Goal: Task Accomplishment & Management: Manage account settings

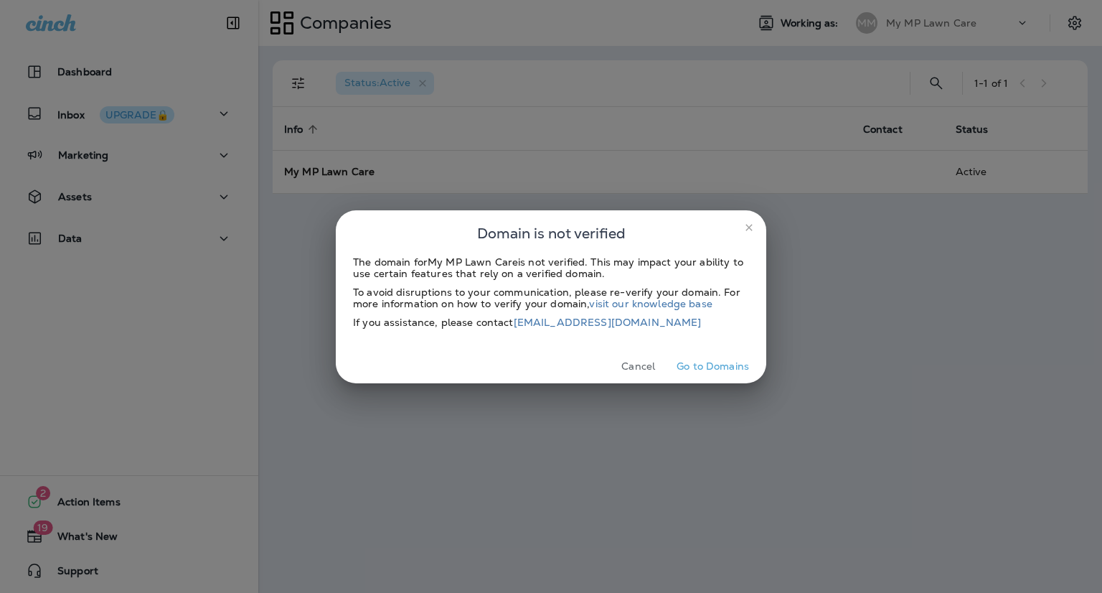
click at [748, 230] on icon "close" at bounding box center [748, 227] width 11 height 11
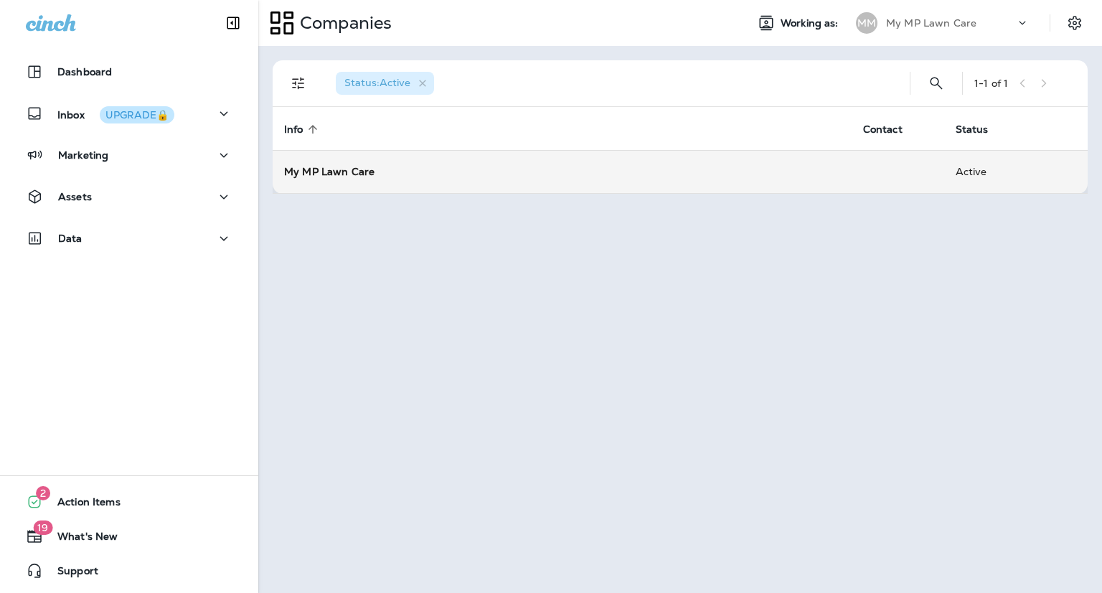
click at [329, 165] on strong "My MP Lawn Care" at bounding box center [329, 171] width 90 height 13
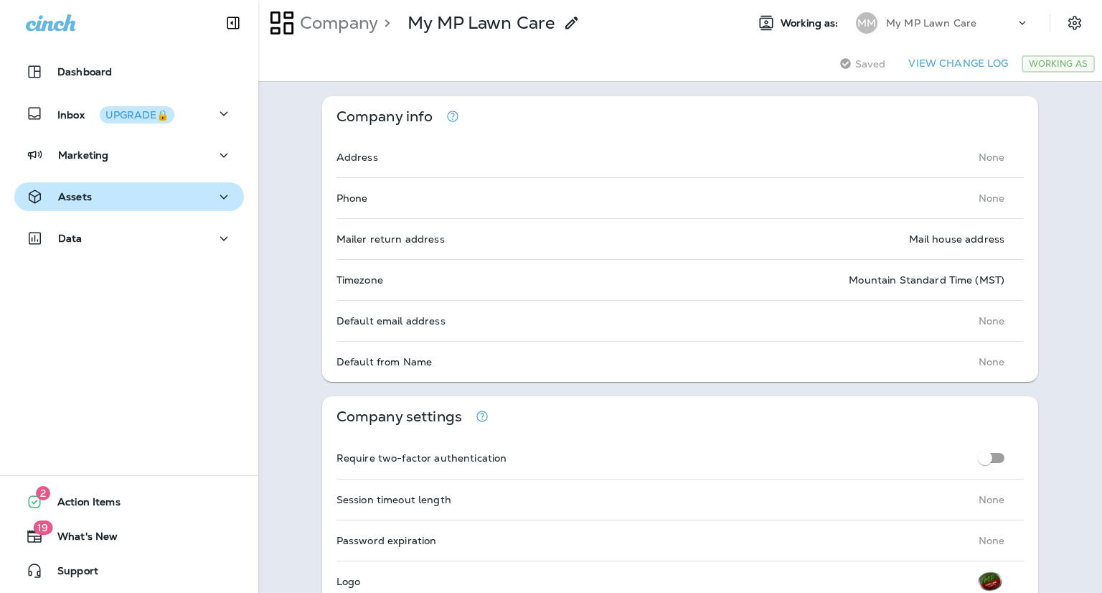
click at [83, 199] on p "Assets" at bounding box center [75, 196] width 34 height 11
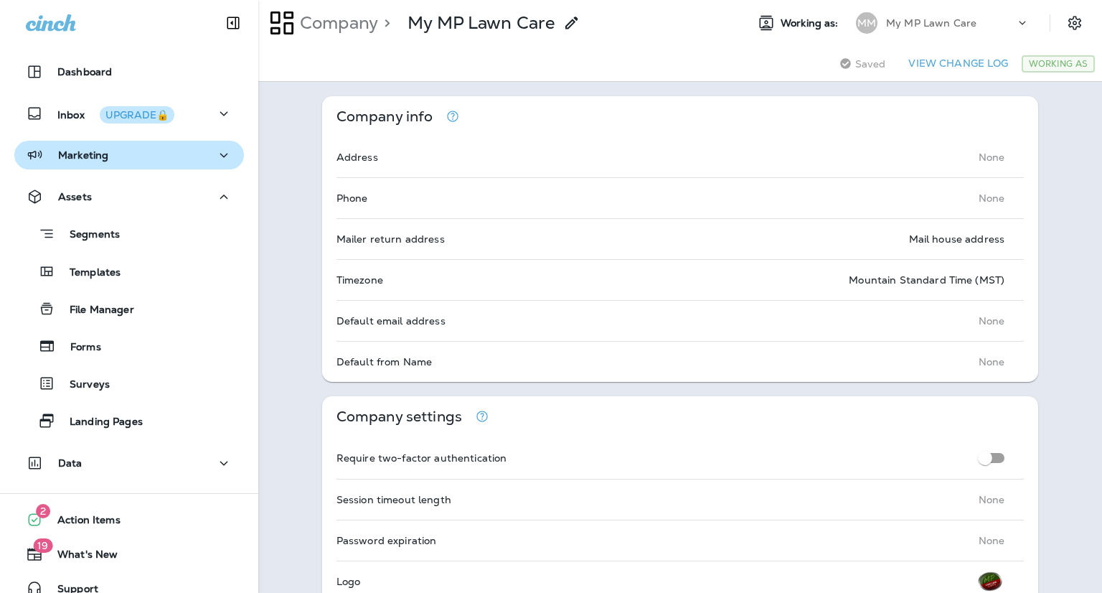
click at [83, 159] on p "Marketing" at bounding box center [83, 154] width 50 height 11
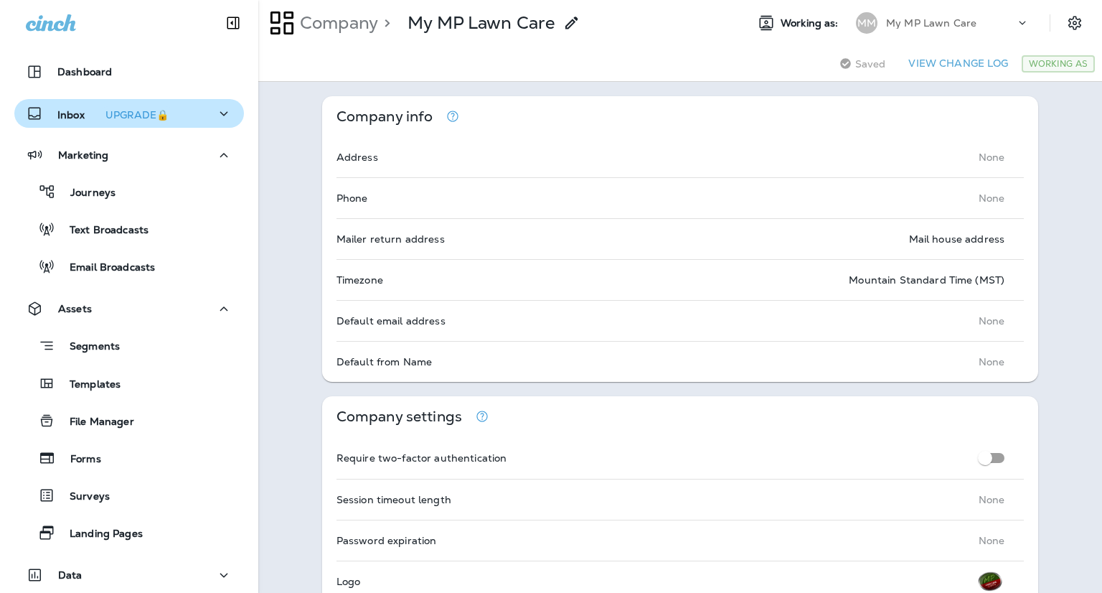
click at [87, 113] on p "Inbox UPGRADE🔒" at bounding box center [115, 113] width 117 height 15
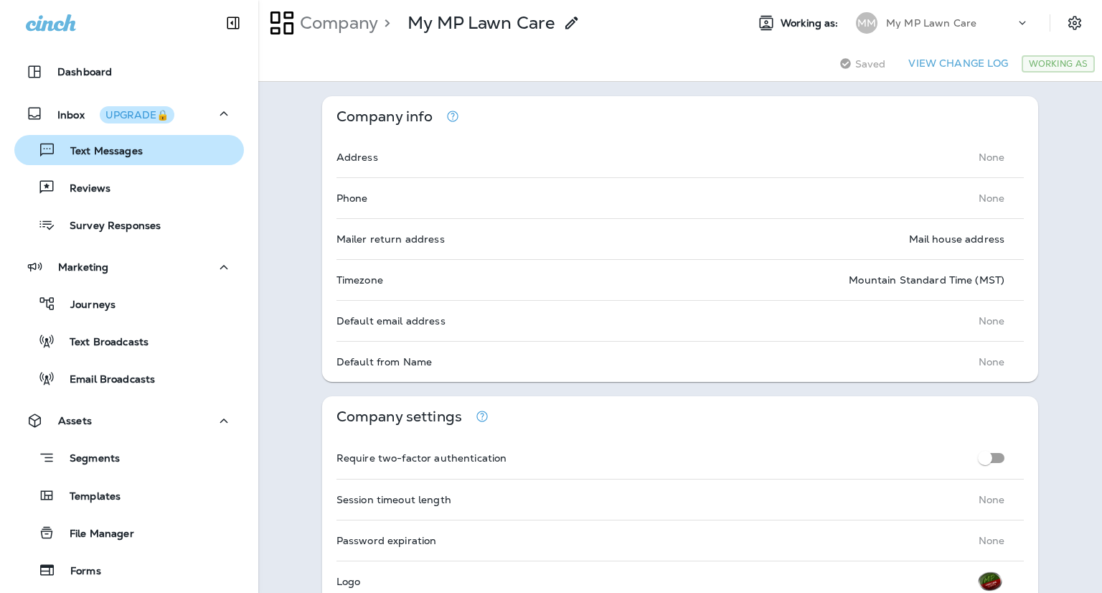
click at [92, 149] on p "Text Messages" at bounding box center [99, 152] width 87 height 14
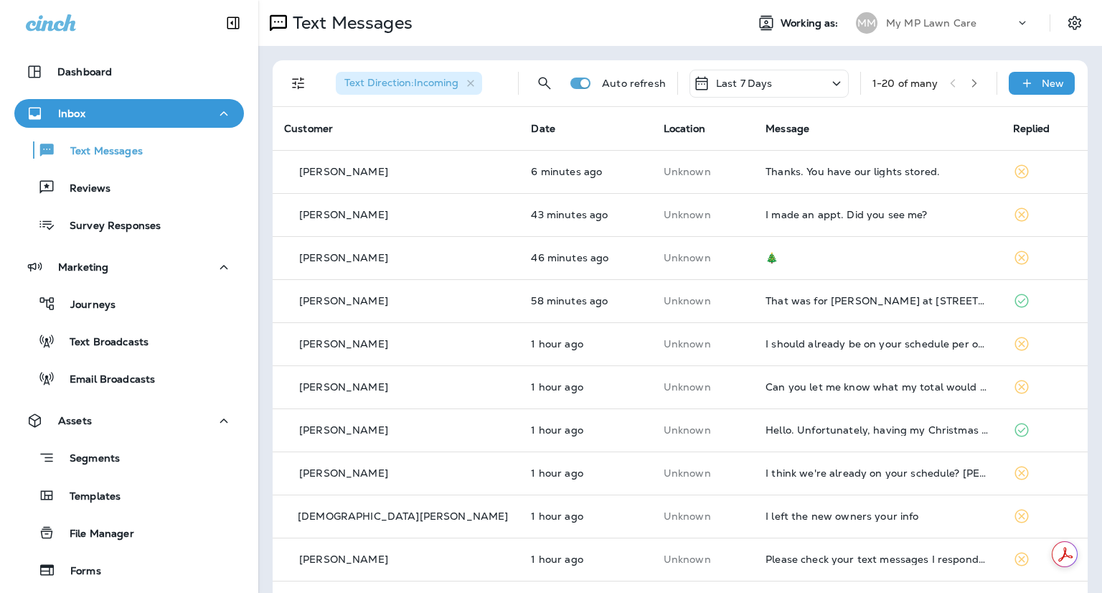
click at [260, 210] on div "Text Direction : Incoming Auto refresh Last 7 Days 1 - 20 of many New Customer …" at bounding box center [680, 536] width 844 height 980
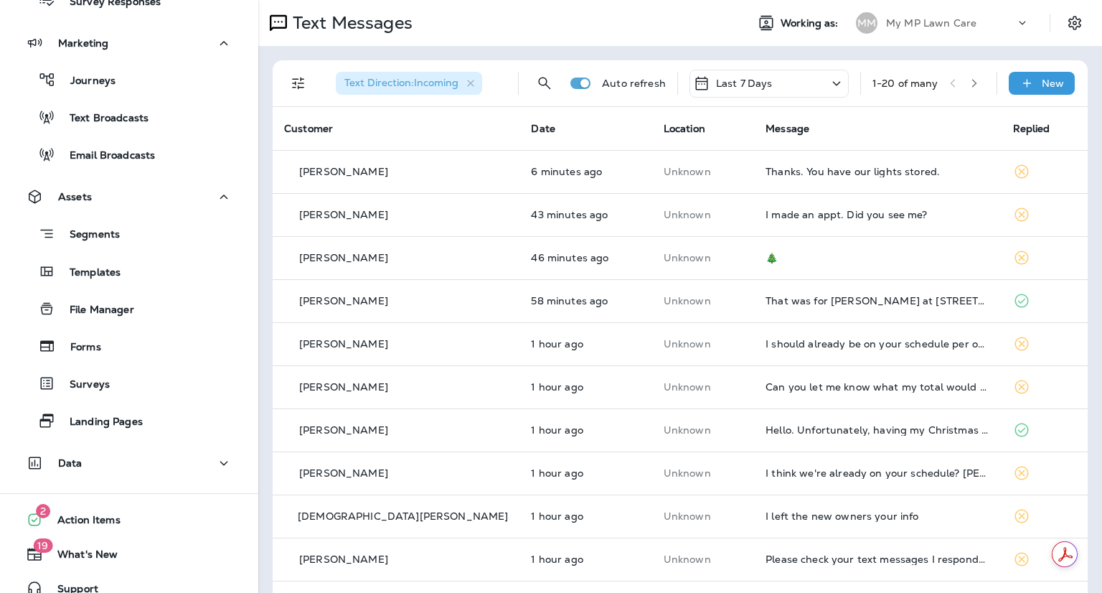
scroll to position [222, 0]
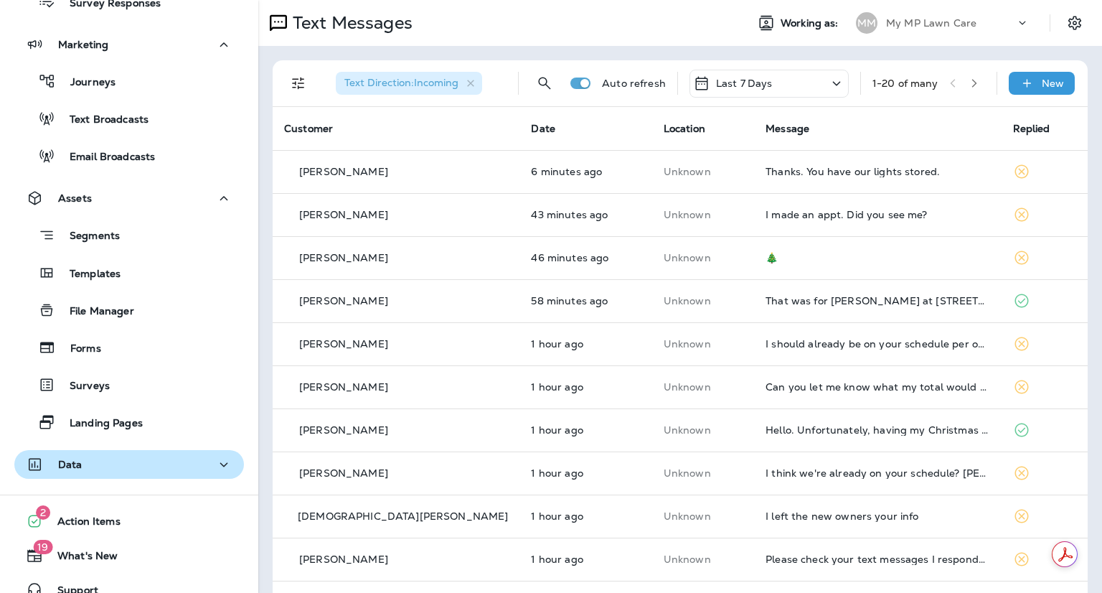
click at [215, 463] on icon "button" at bounding box center [223, 465] width 17 height 18
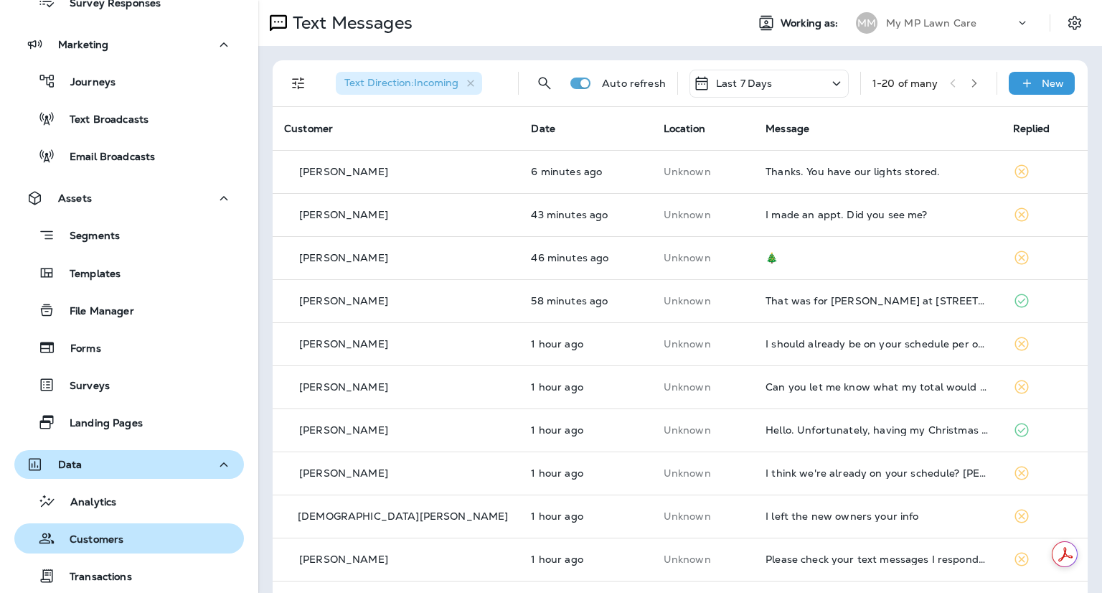
click at [87, 540] on p "Customers" at bounding box center [89, 540] width 68 height 14
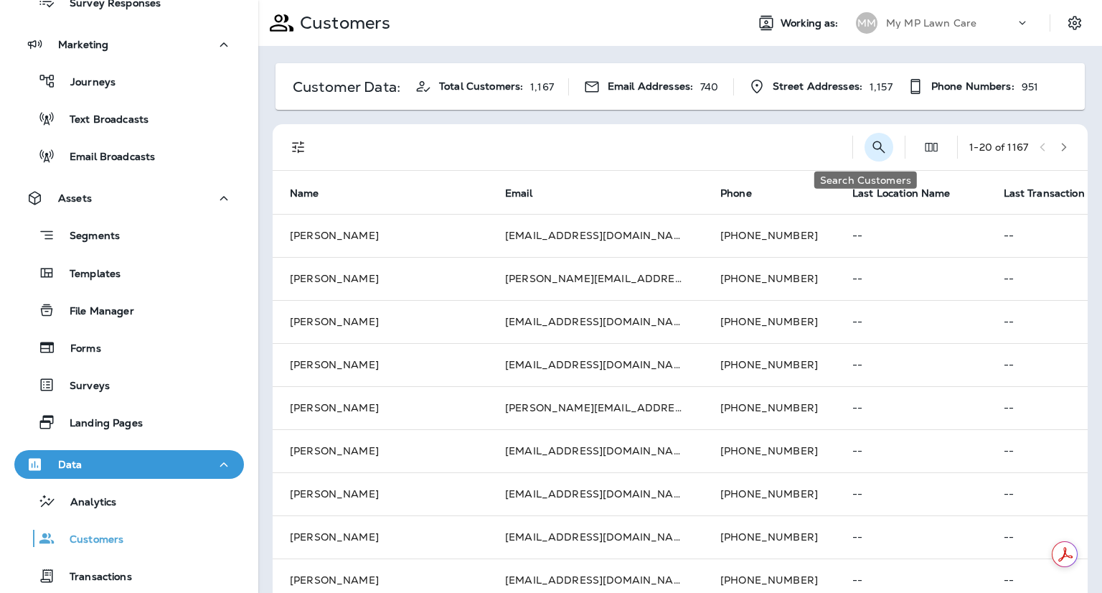
click at [870, 151] on icon "Search Customers" at bounding box center [878, 146] width 17 height 17
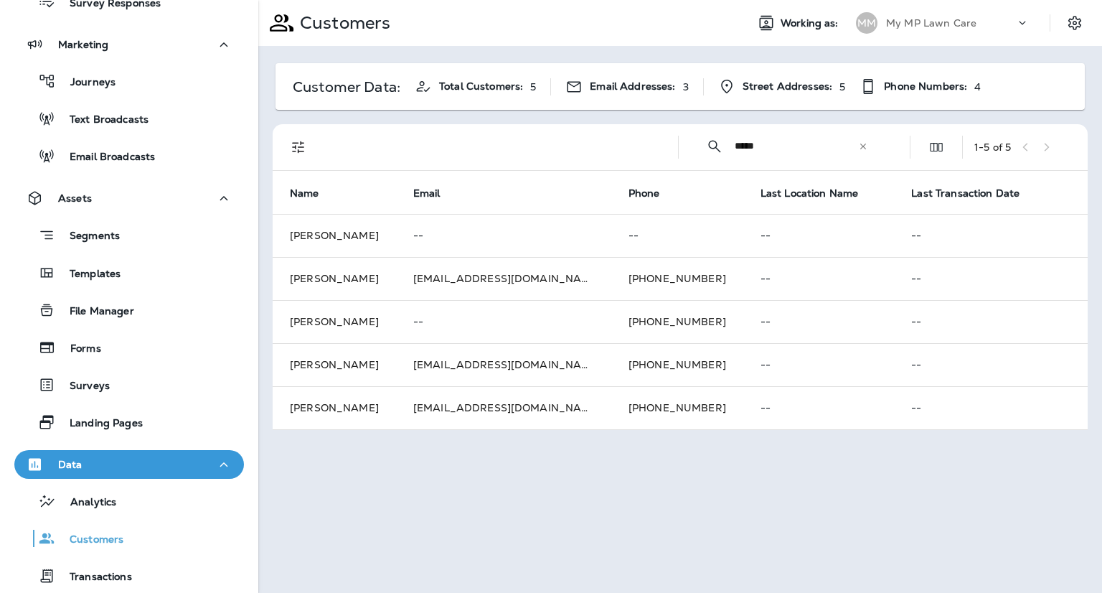
type input "*****"
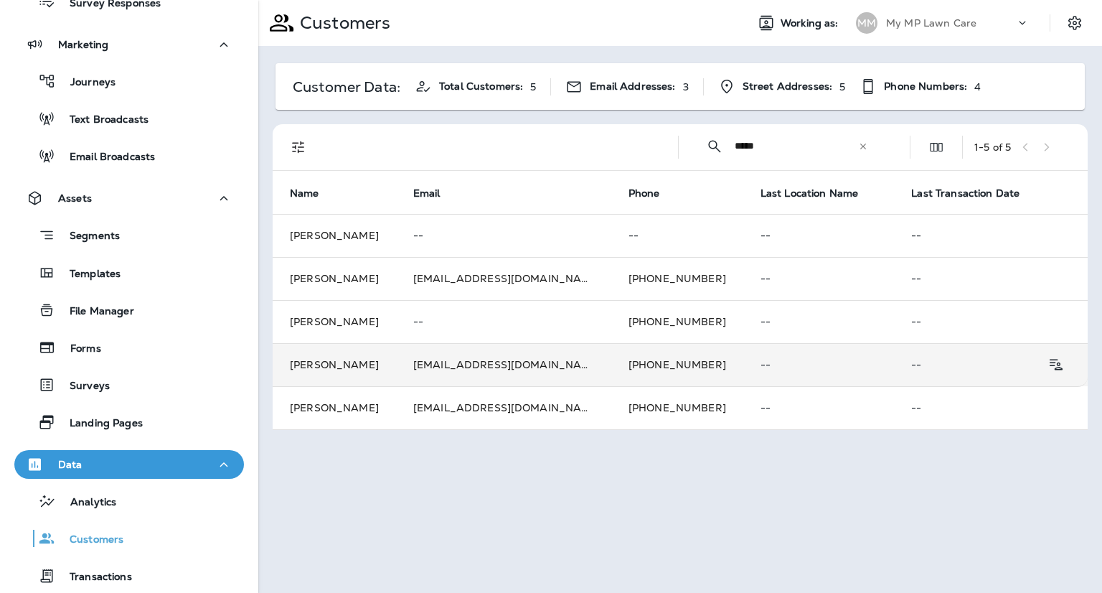
click at [396, 362] on td "[PERSON_NAME]" at bounding box center [334, 364] width 123 height 43
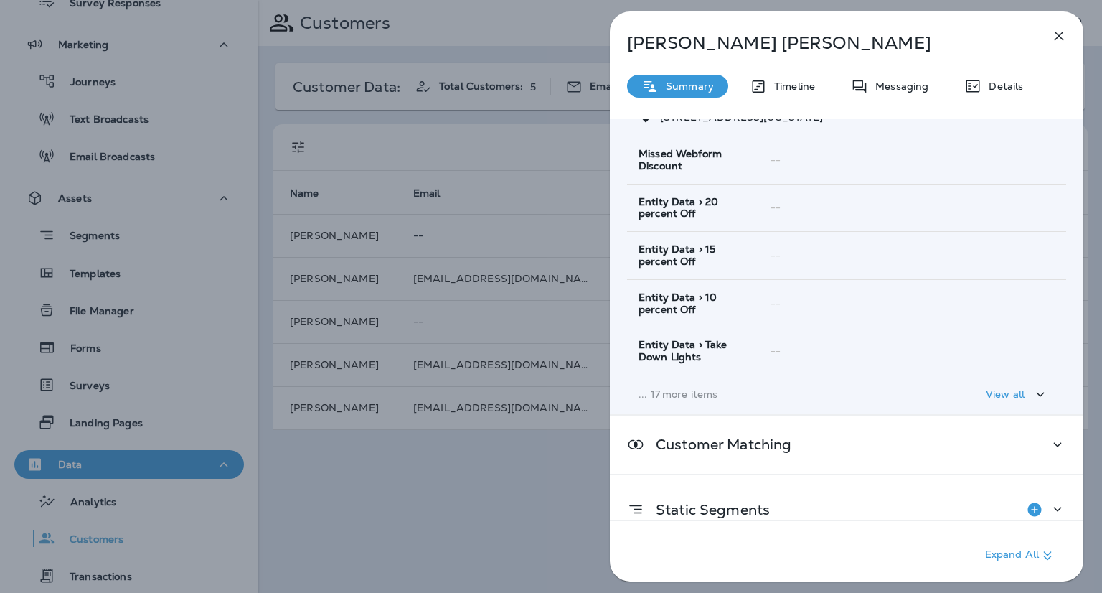
scroll to position [221, 0]
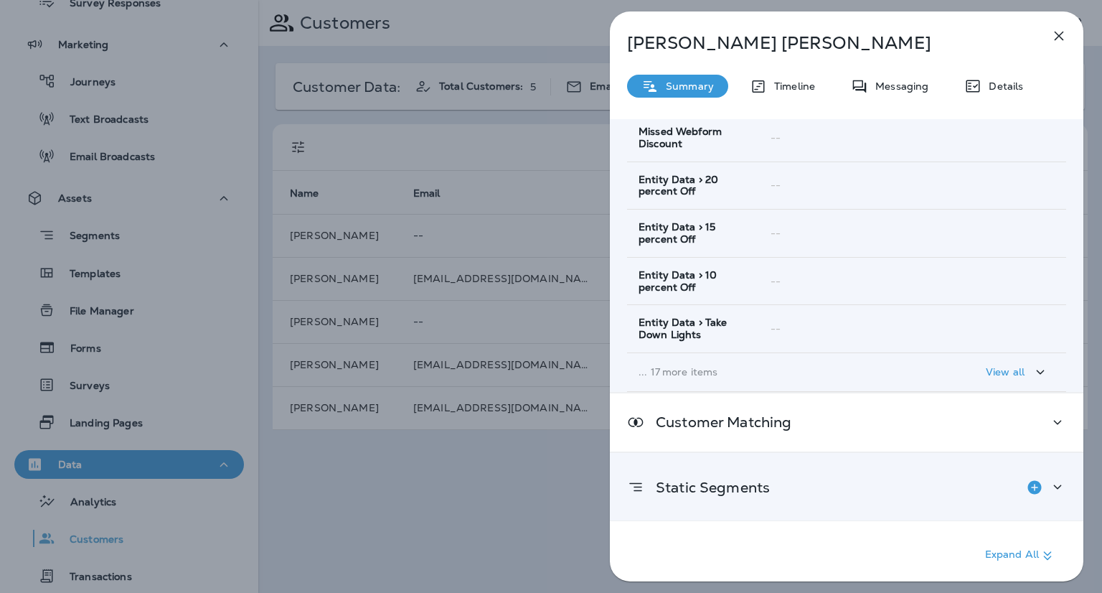
click at [1050, 481] on icon at bounding box center [1057, 487] width 17 height 18
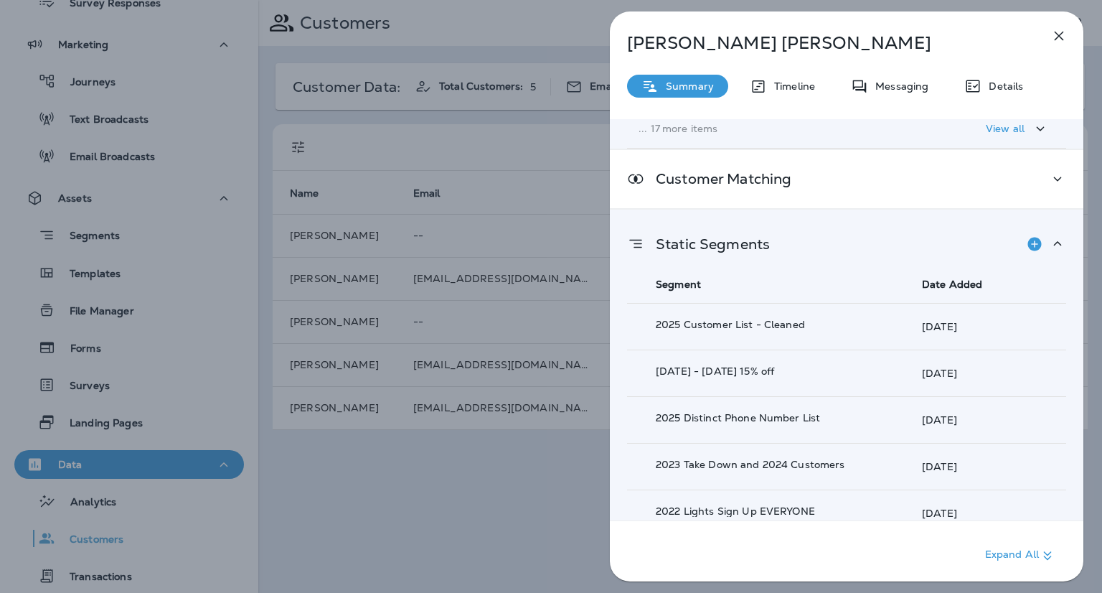
scroll to position [514, 0]
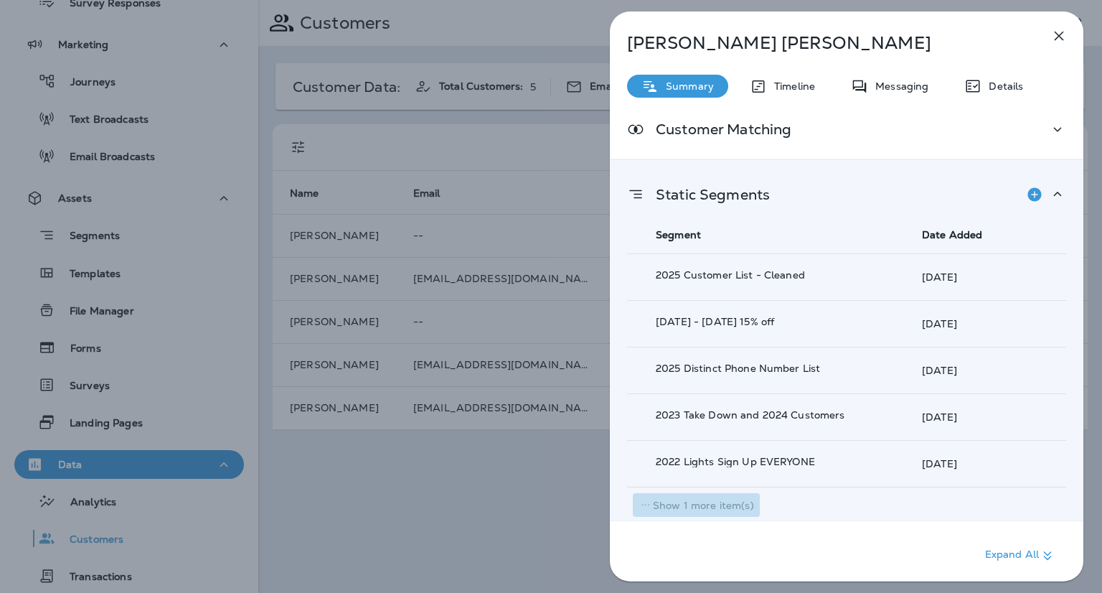
click at [712, 507] on p "Show 1 more item(s)" at bounding box center [703, 504] width 101 height 11
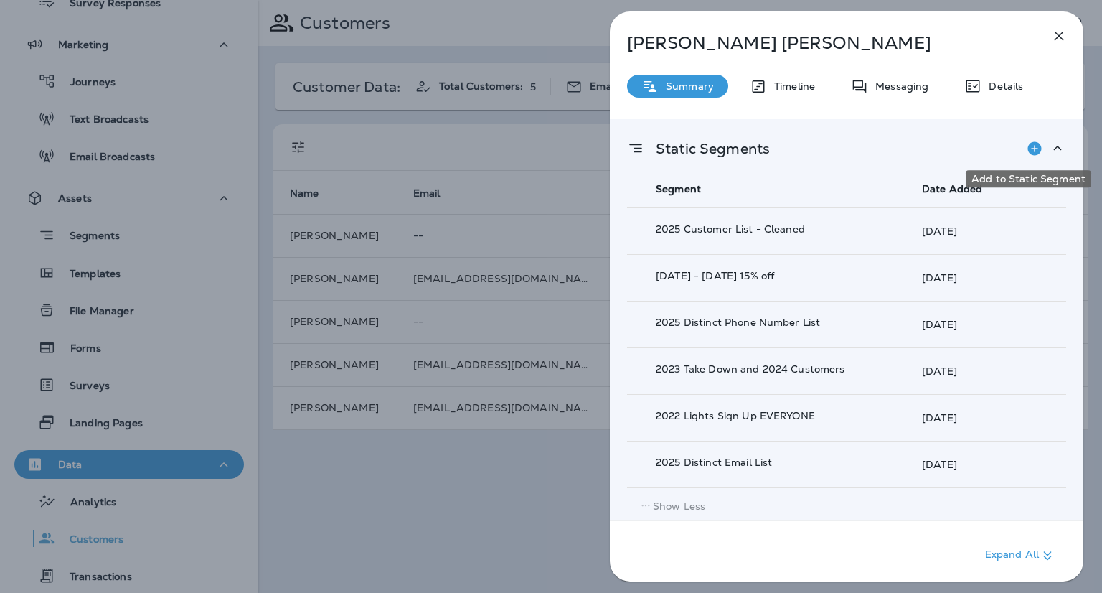
click at [1028, 147] on icon "Add to Static Segment" at bounding box center [1034, 148] width 14 height 14
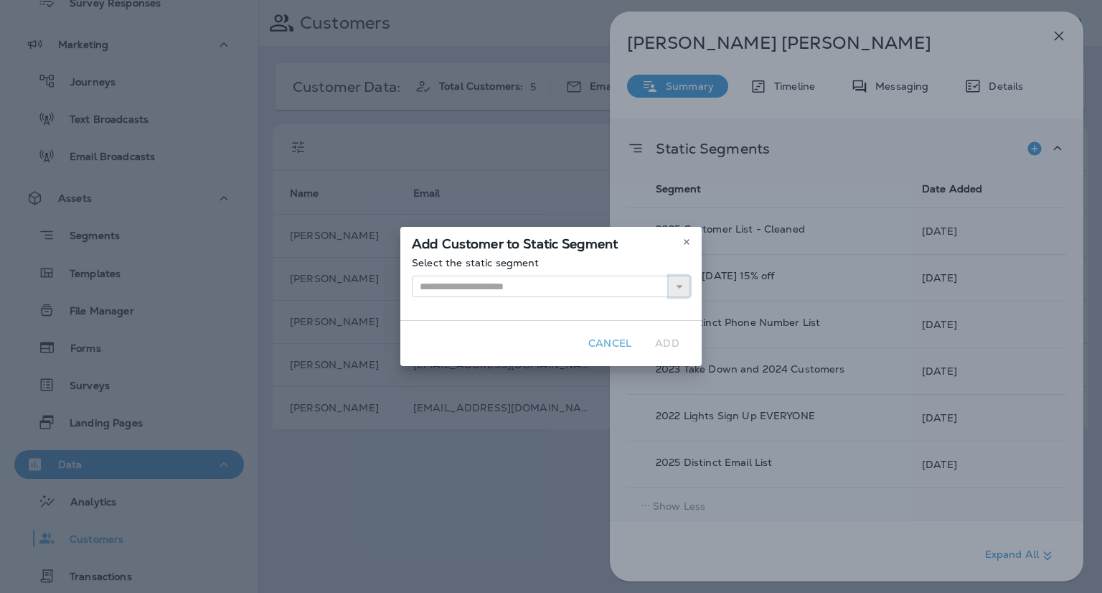
click at [683, 288] on icon "button" at bounding box center [679, 286] width 10 height 10
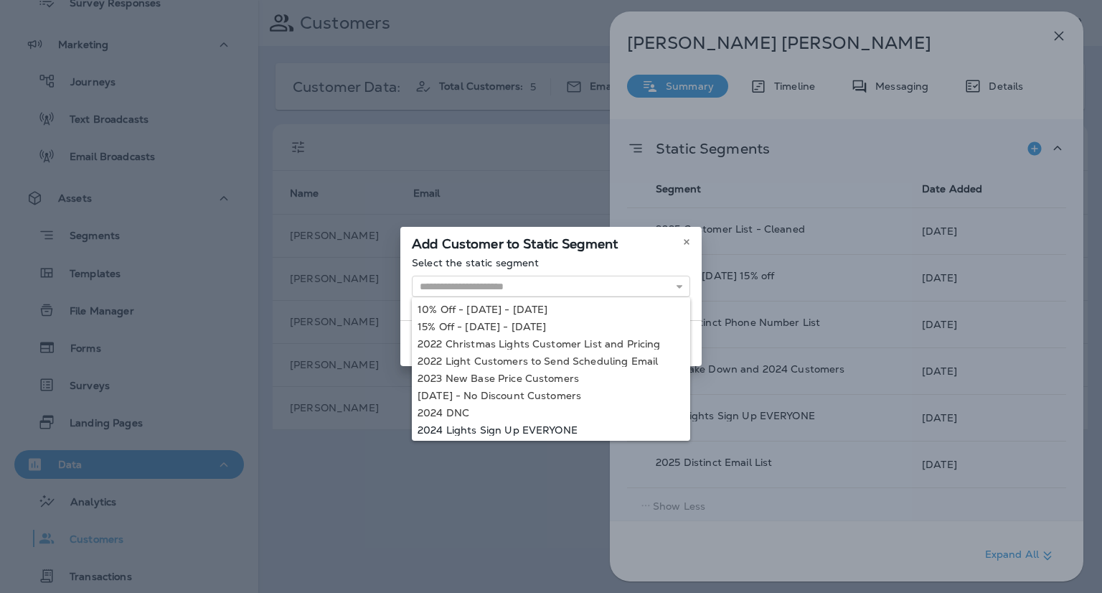
type input "**********"
click at [554, 428] on div "**********" at bounding box center [551, 296] width 1102 height 593
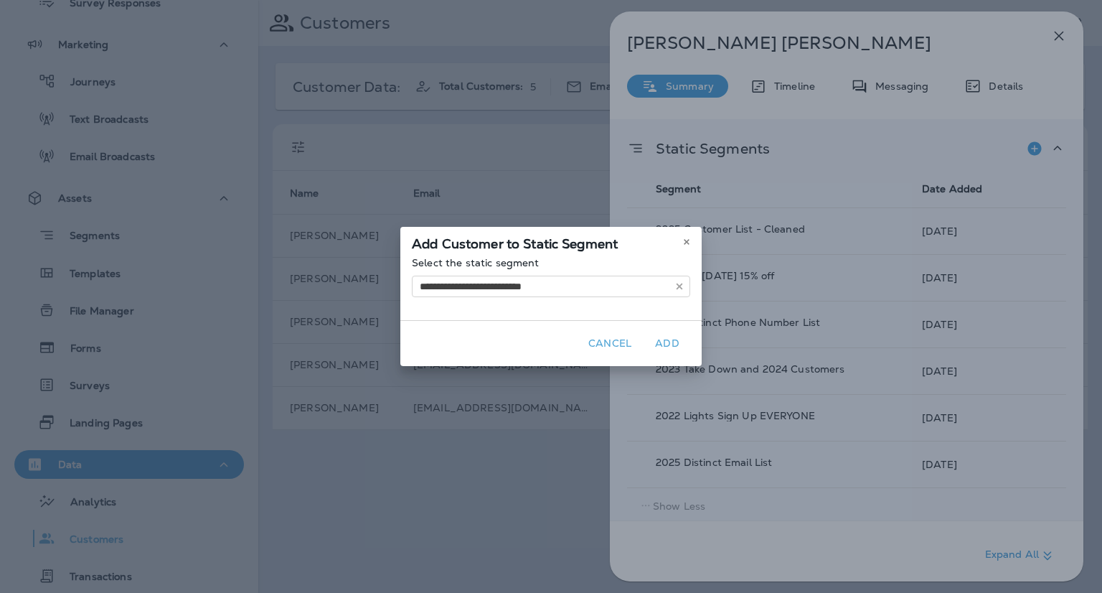
click at [669, 342] on button "Add" at bounding box center [667, 343] width 46 height 22
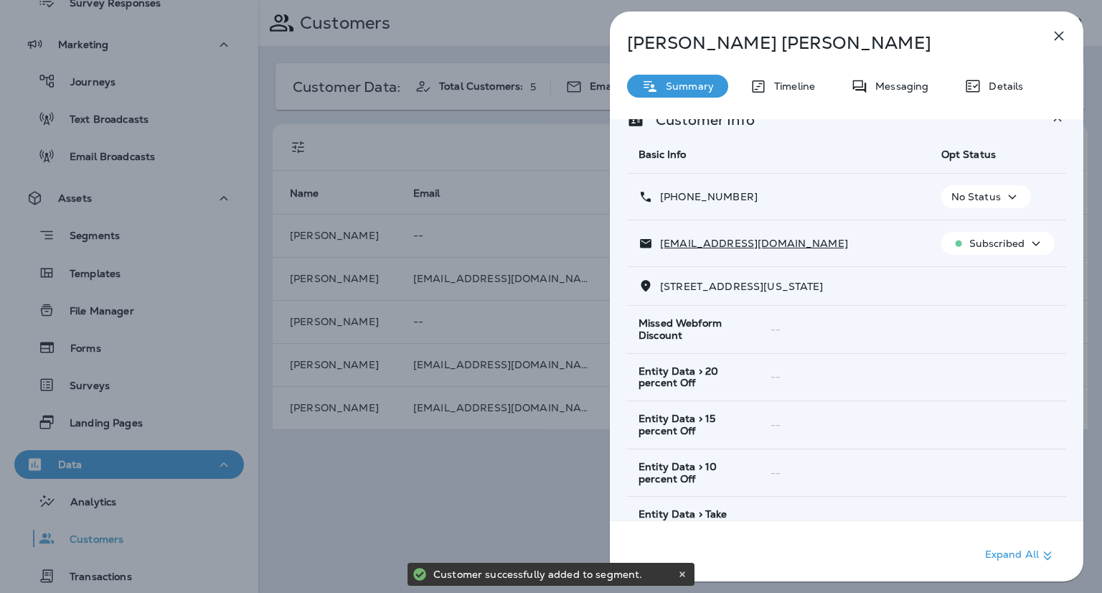
scroll to position [0, 0]
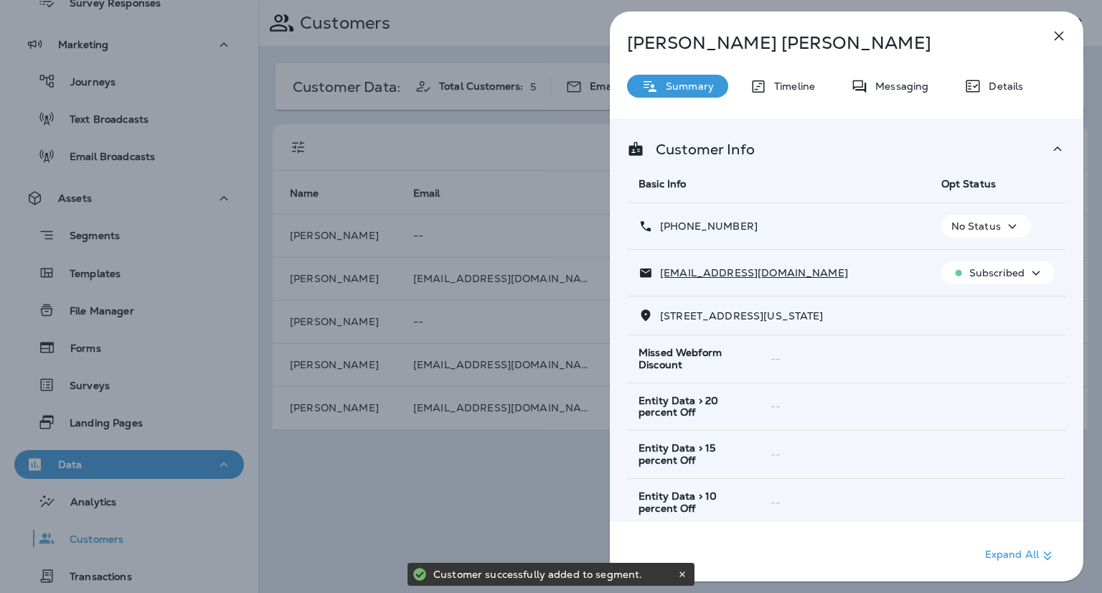
click at [1061, 41] on icon "button" at bounding box center [1058, 35] width 17 height 17
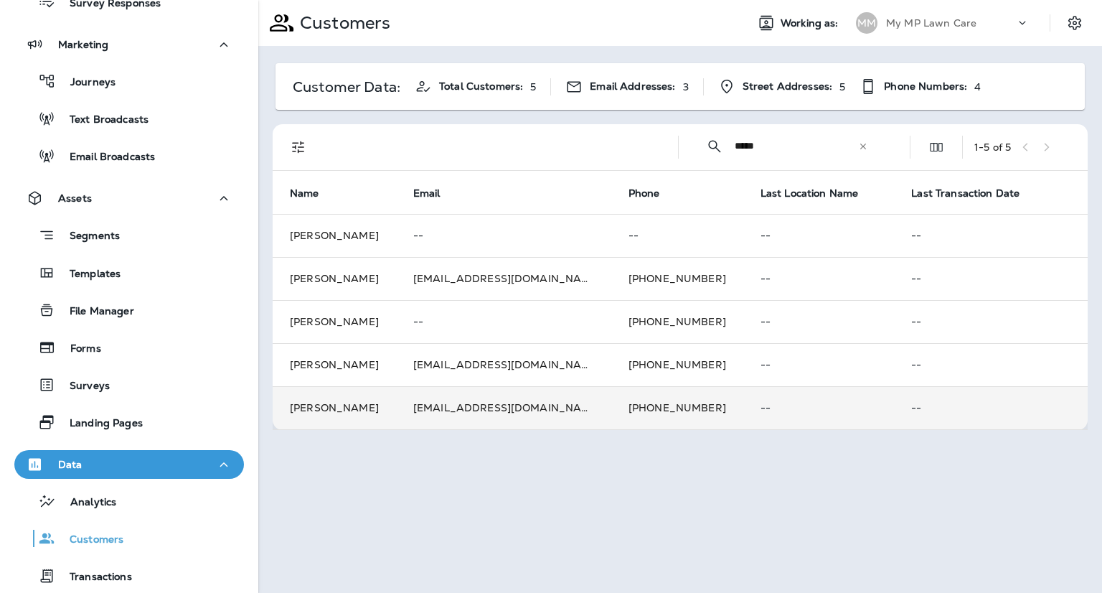
click at [396, 412] on td "[PERSON_NAME]" at bounding box center [334, 407] width 123 height 43
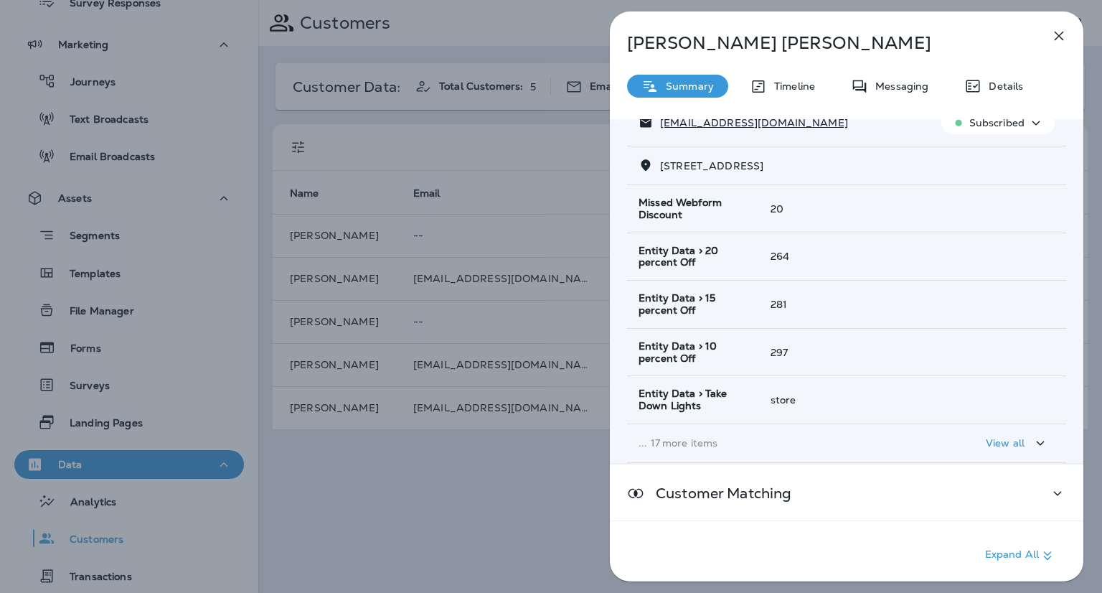
scroll to position [221, 0]
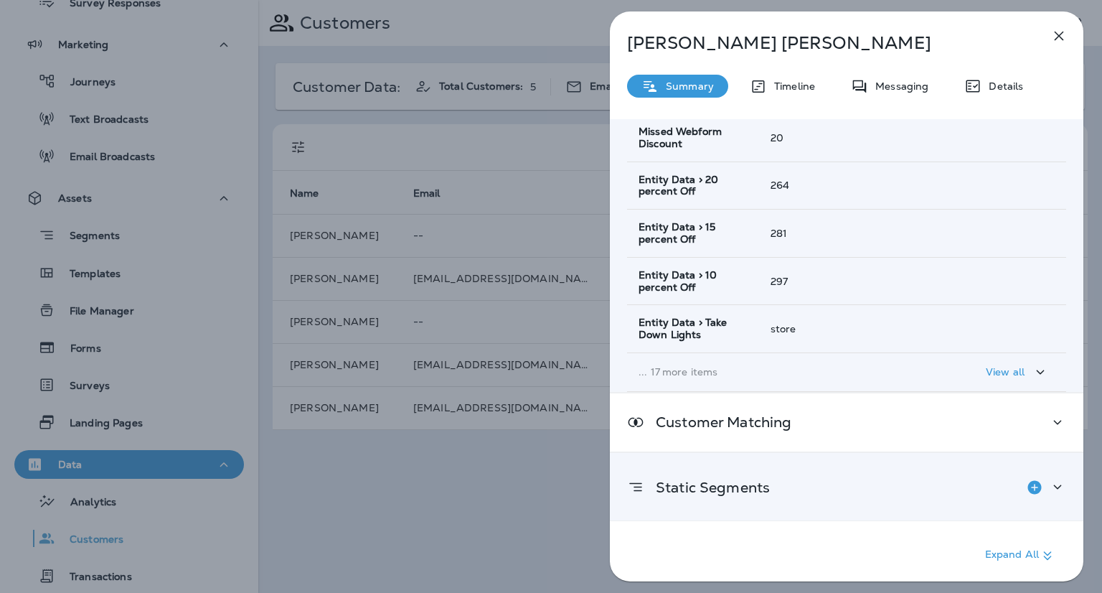
click at [1049, 481] on icon at bounding box center [1057, 487] width 17 height 18
click at [1075, 362] on div "Customer Info Basic Info Opt Status [PHONE_NUMBER] No Status [EMAIL_ADDRESS][DO…" at bounding box center [847, 145] width 474 height 493
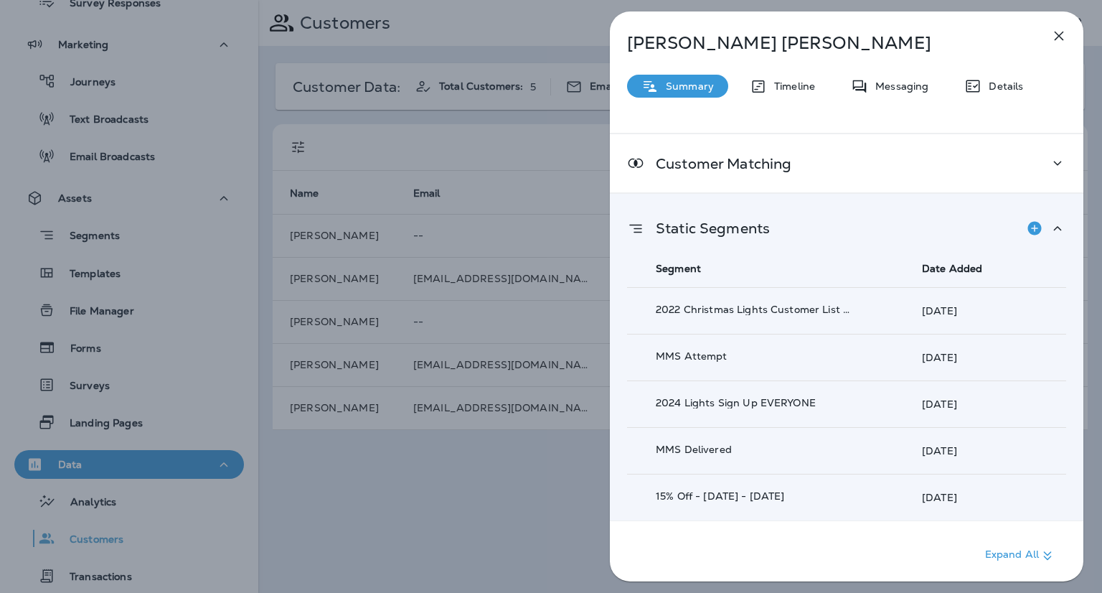
click at [1061, 43] on icon "button" at bounding box center [1058, 35] width 17 height 17
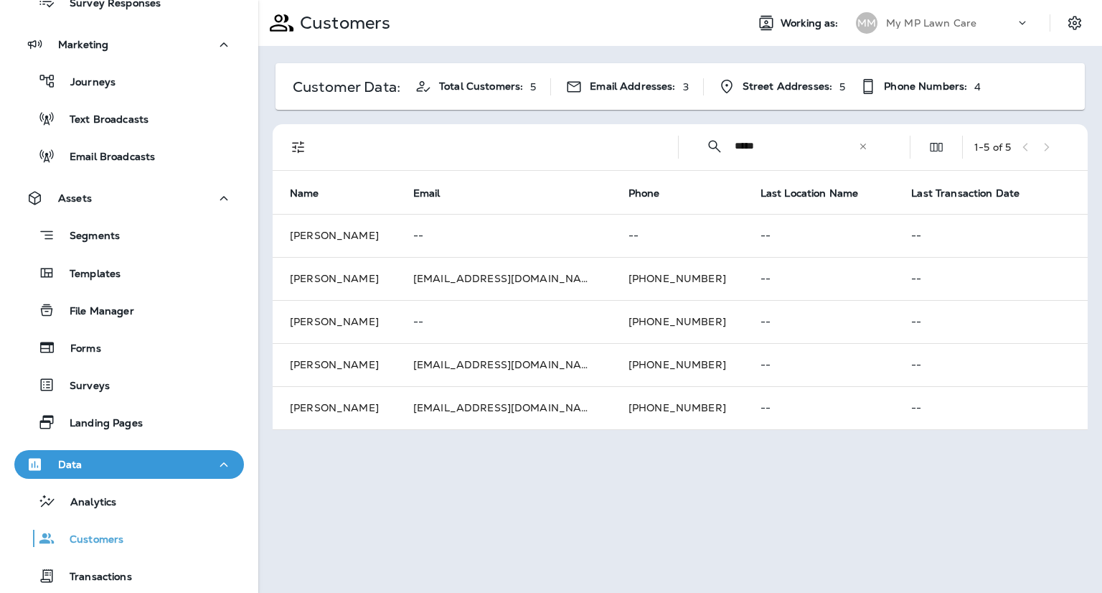
click at [451, 527] on div "Customers Working as: MM My MP Lawn Care Customer Data: Total Customers: 5 Emai…" at bounding box center [680, 296] width 844 height 593
click at [776, 156] on input "*****" at bounding box center [796, 146] width 123 height 38
type input "*"
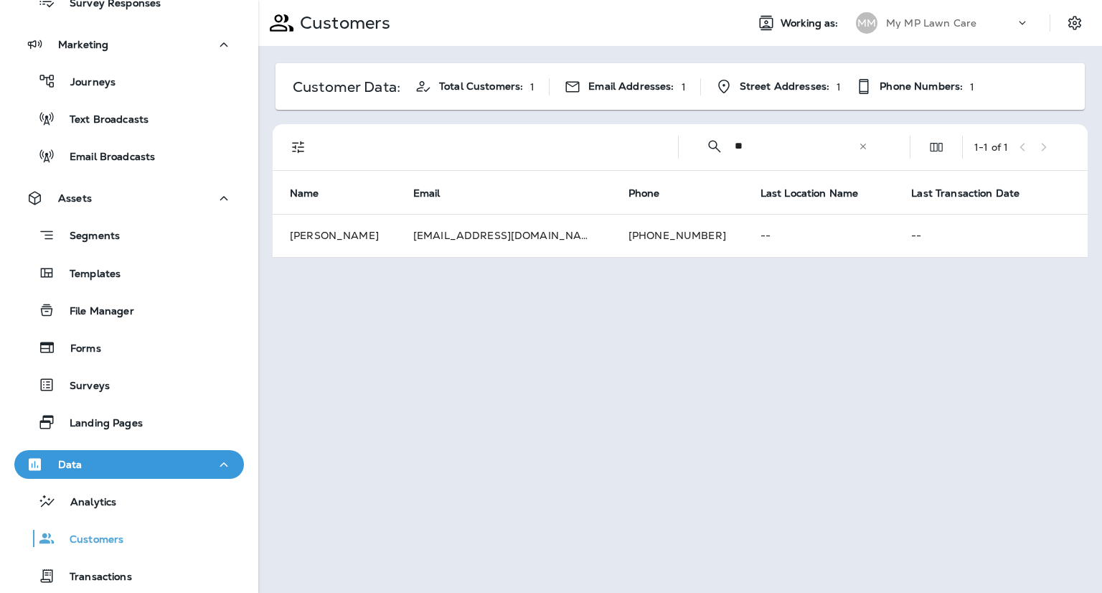
type input "*"
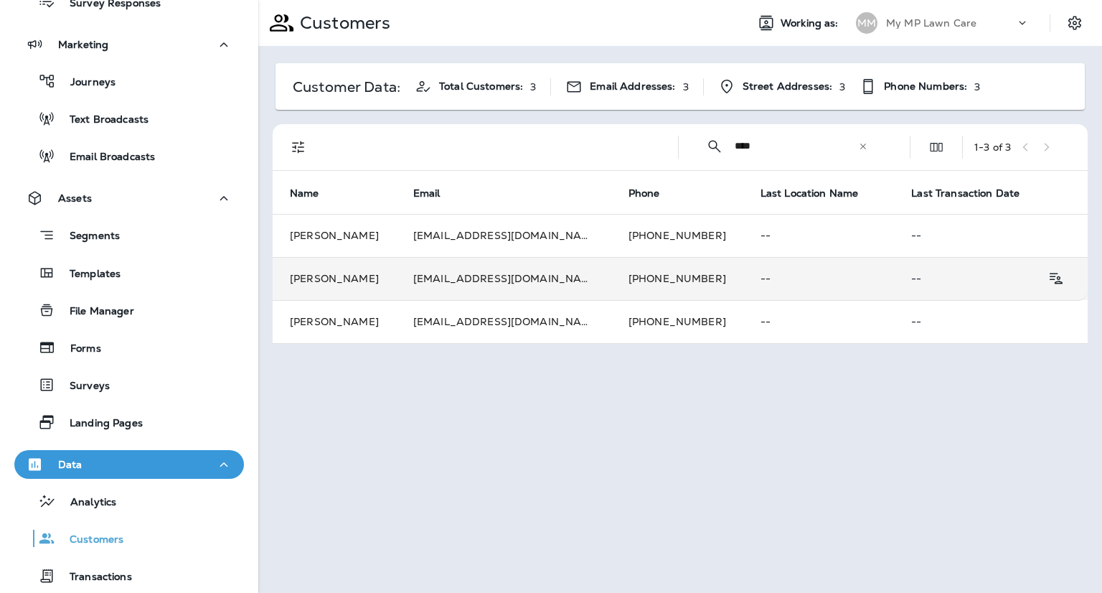
type input "****"
click at [396, 273] on td "[PERSON_NAME]" at bounding box center [334, 278] width 123 height 43
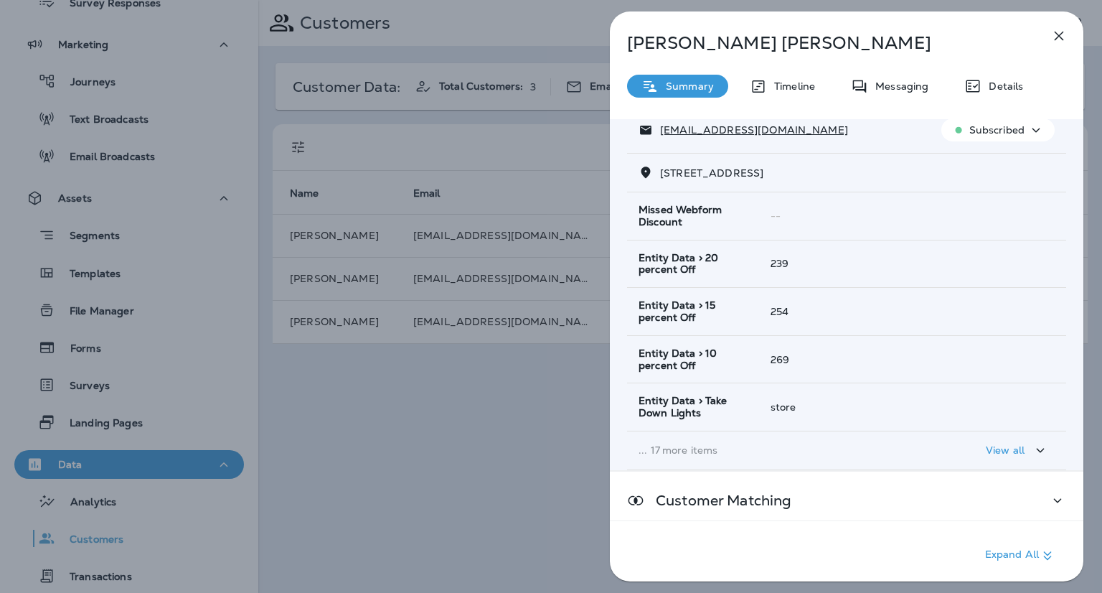
scroll to position [221, 0]
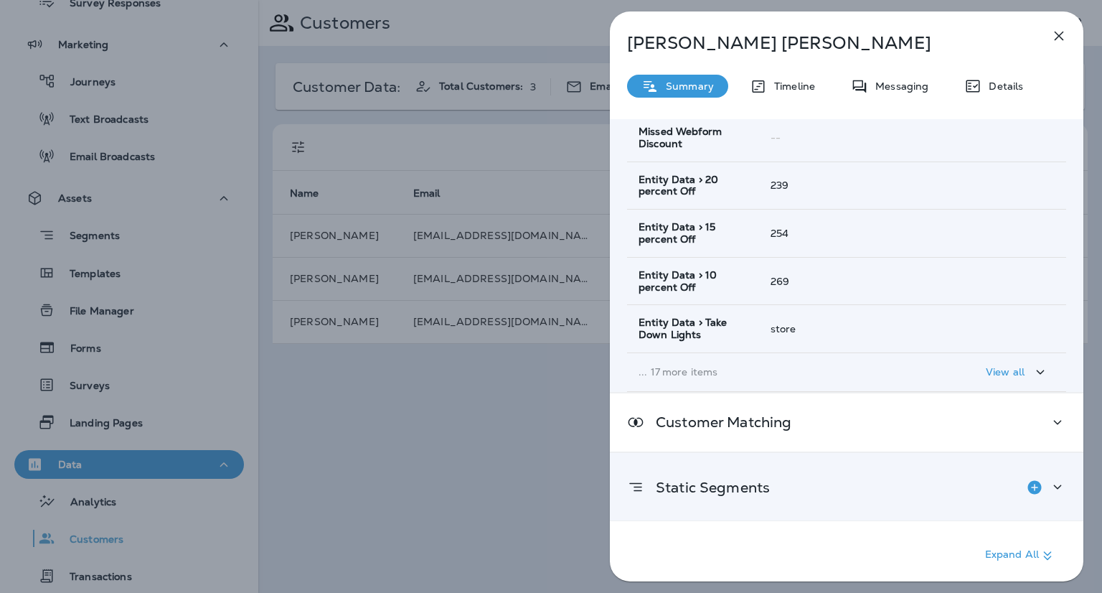
click at [1054, 479] on icon at bounding box center [1057, 487] width 17 height 18
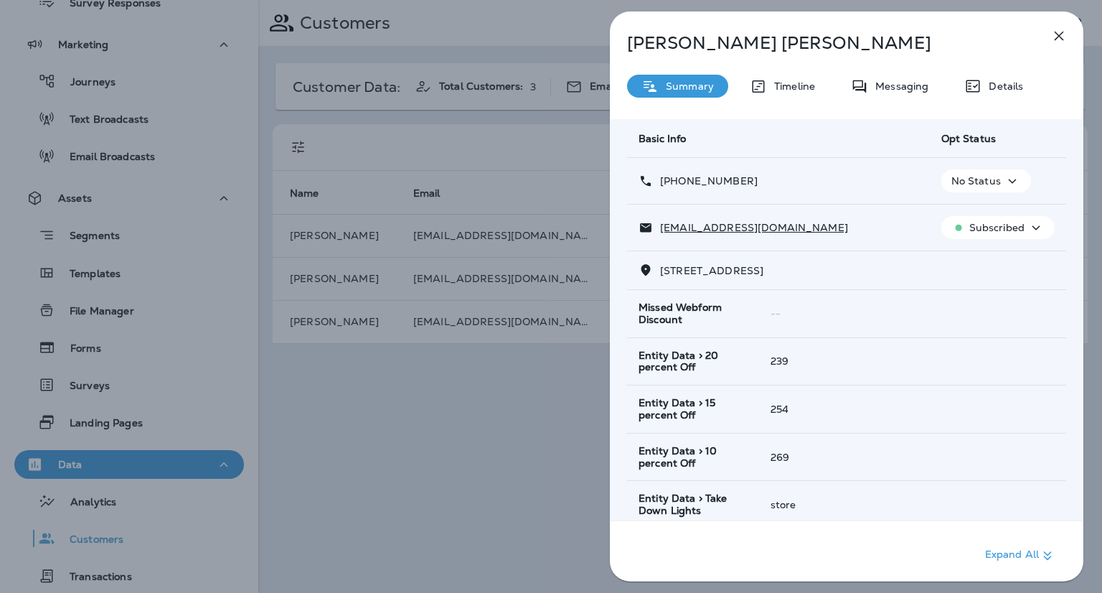
scroll to position [0, 0]
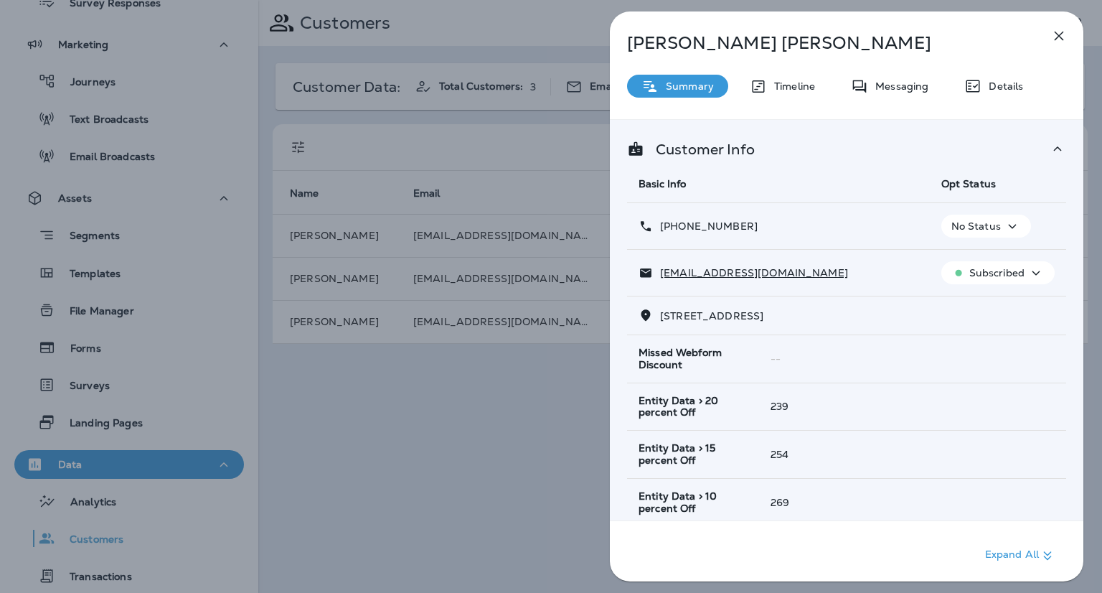
click at [1056, 34] on icon "button" at bounding box center [1058, 35] width 17 height 17
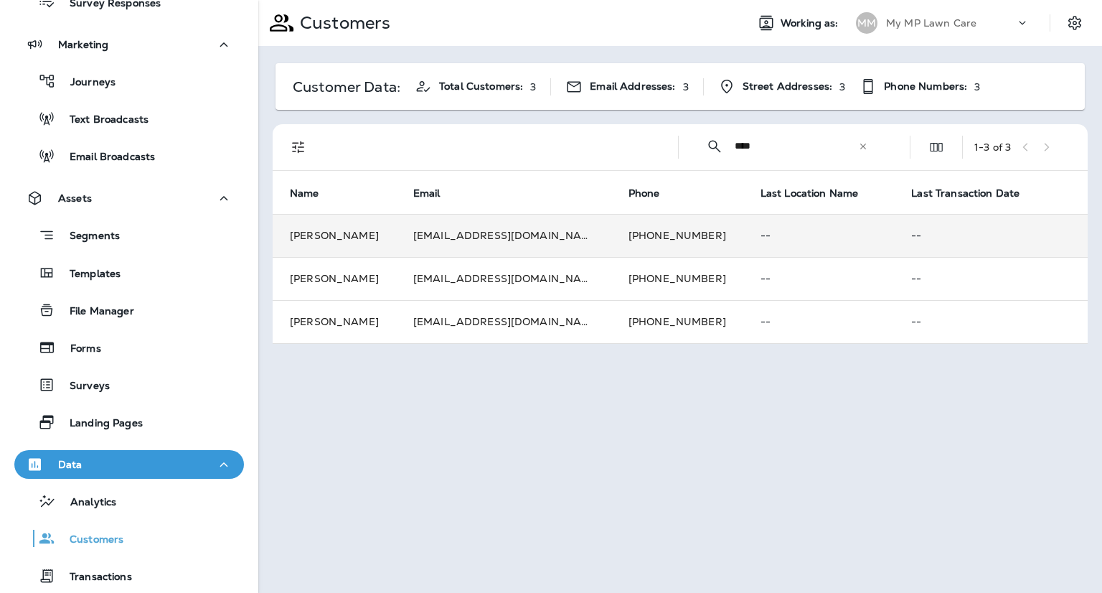
click at [396, 237] on td "[PERSON_NAME]" at bounding box center [334, 235] width 123 height 43
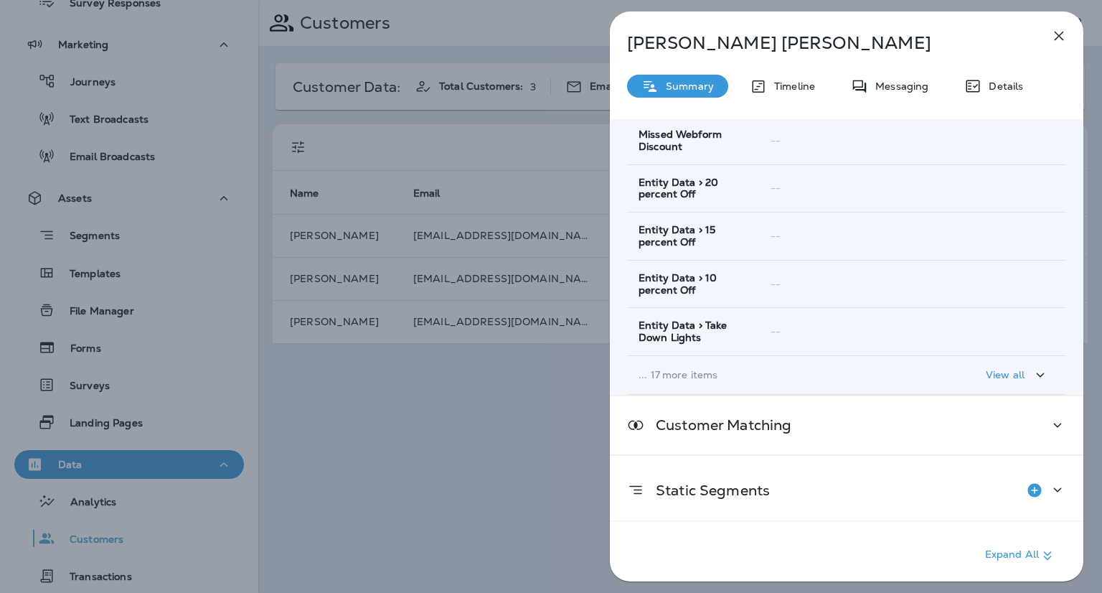
scroll to position [221, 0]
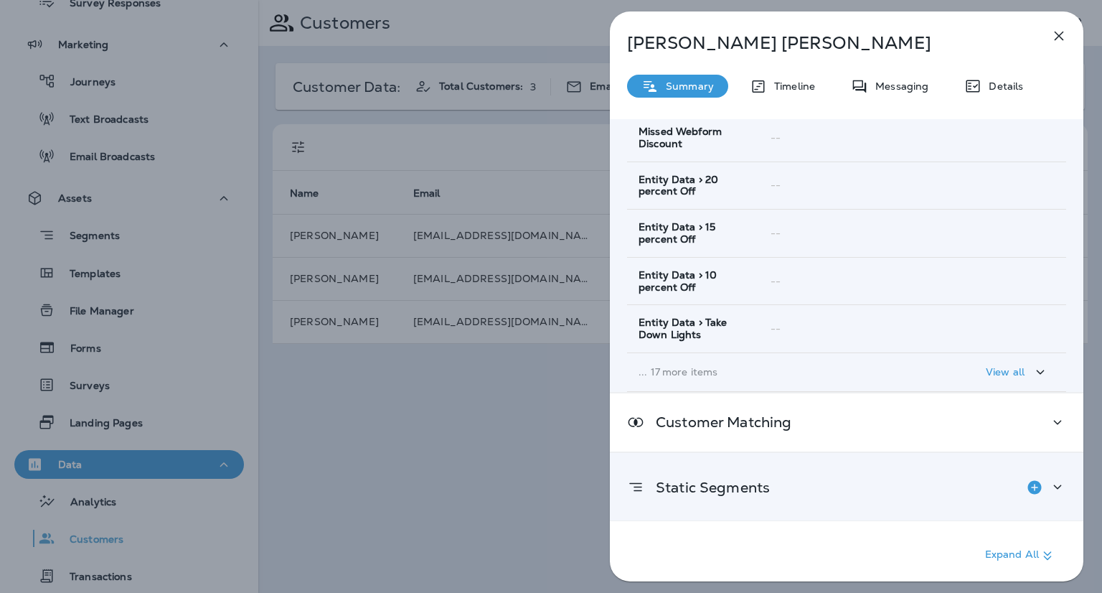
click at [1054, 486] on icon at bounding box center [1058, 487] width 8 height 4
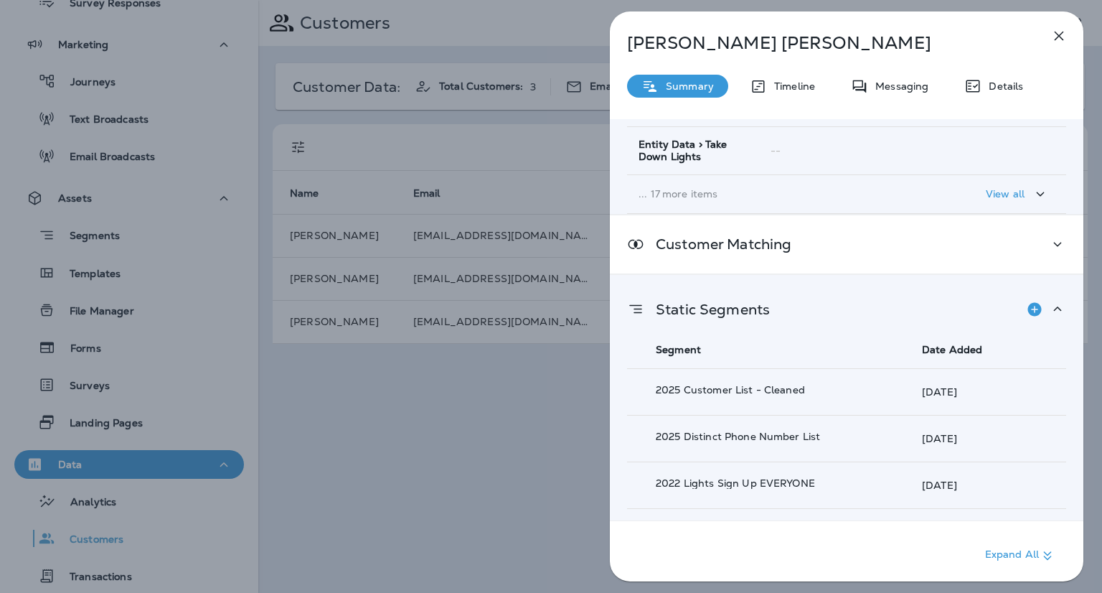
scroll to position [479, 0]
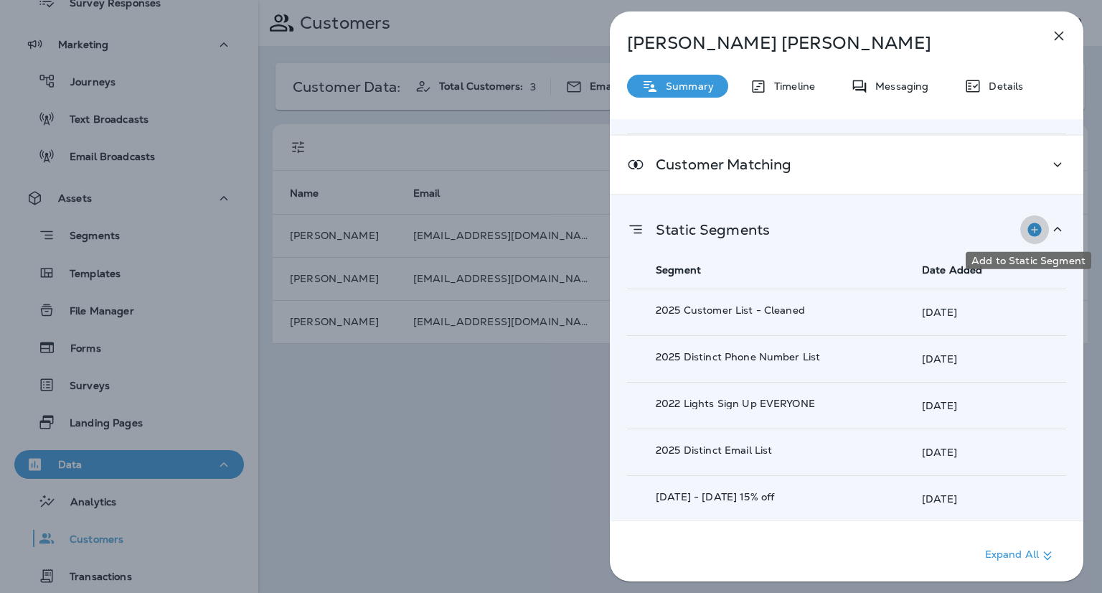
click at [1027, 224] on icon "Add to Static Segment" at bounding box center [1034, 229] width 14 height 14
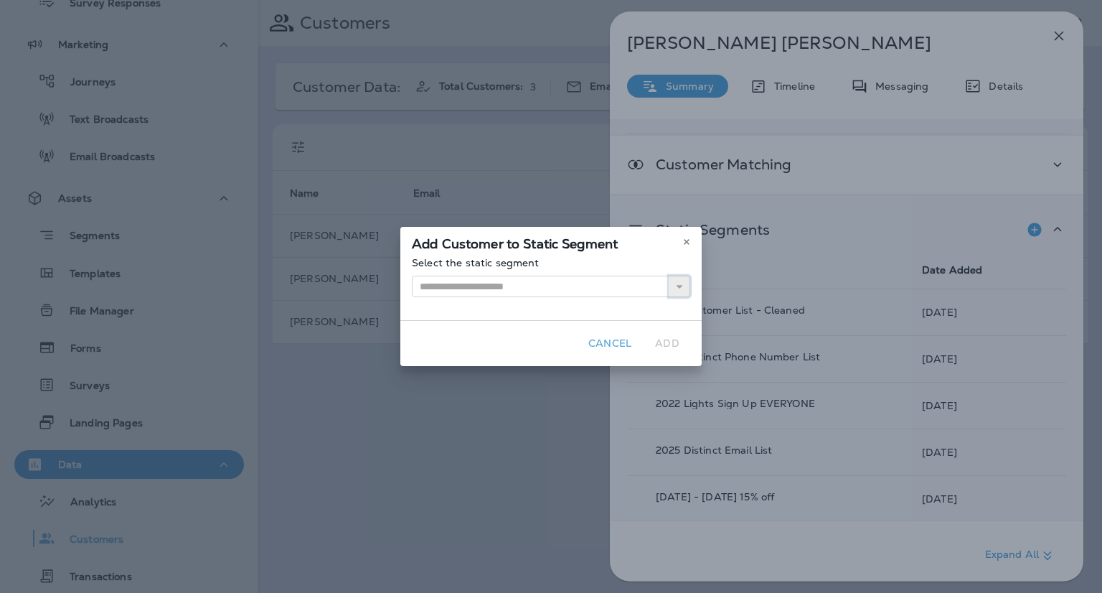
click at [677, 286] on icon "button" at bounding box center [679, 286] width 10 height 10
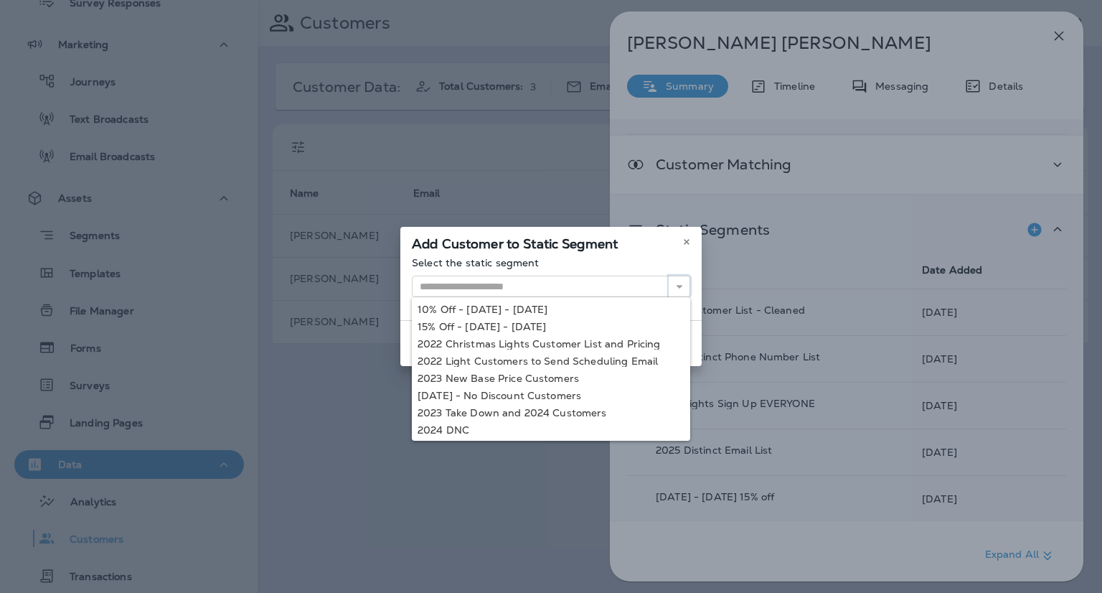
scroll to position [36, 0]
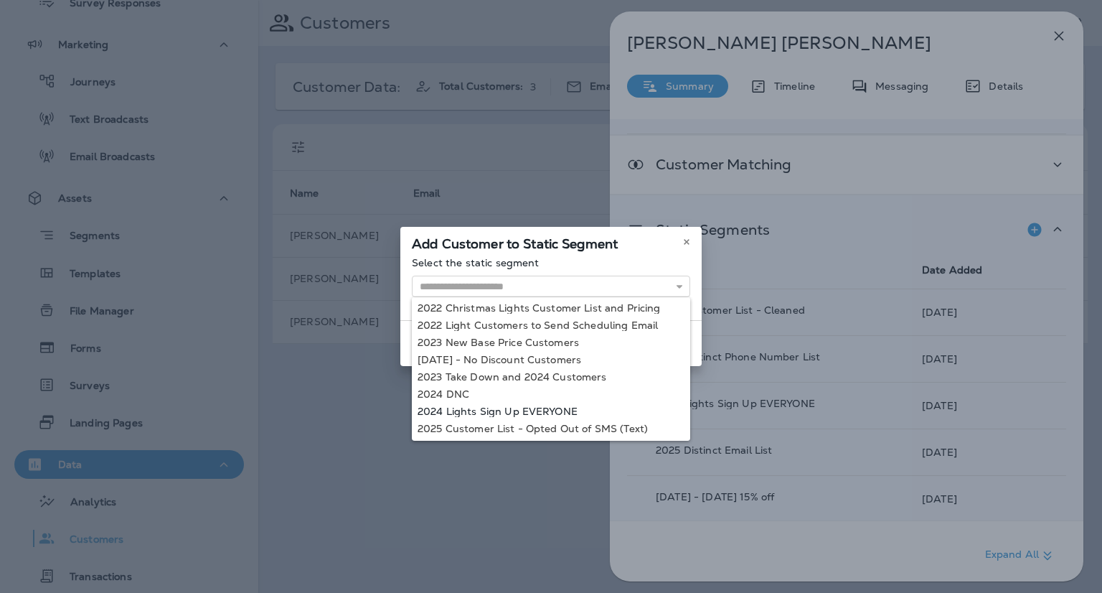
type input "**********"
click at [562, 411] on div "**********" at bounding box center [551, 296] width 1102 height 593
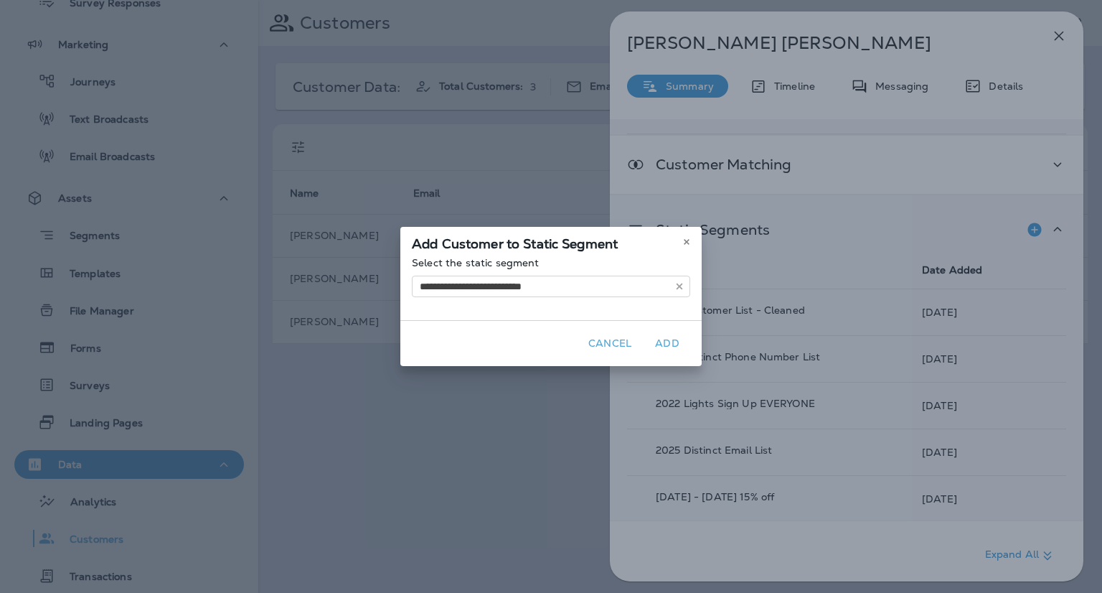
click at [668, 339] on button "Add" at bounding box center [667, 343] width 46 height 22
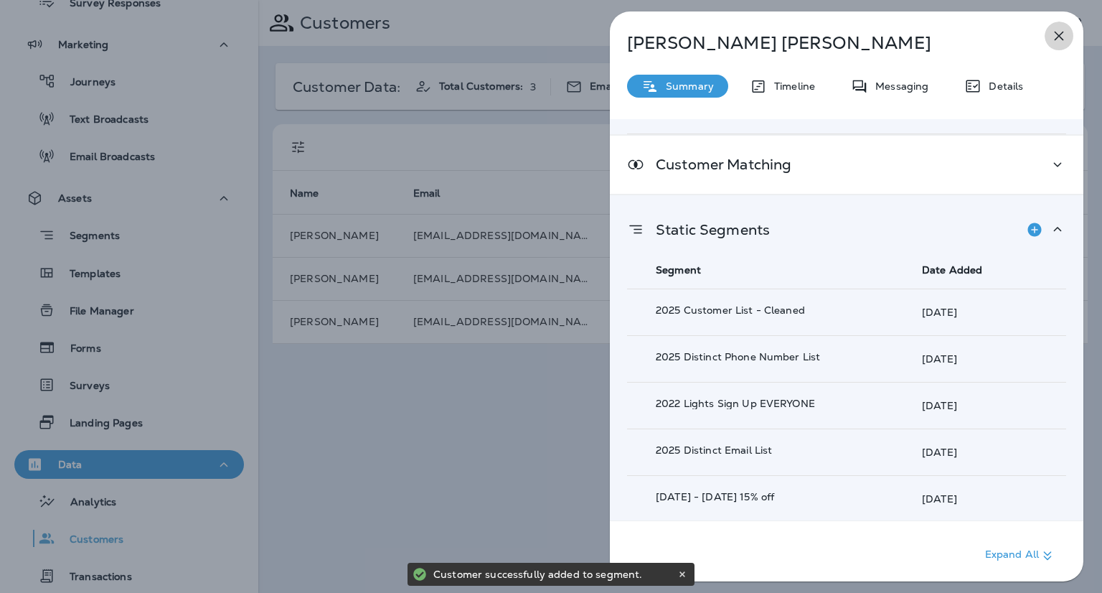
click at [1063, 35] on icon "button" at bounding box center [1058, 35] width 17 height 17
